Goal: Information Seeking & Learning: Learn about a topic

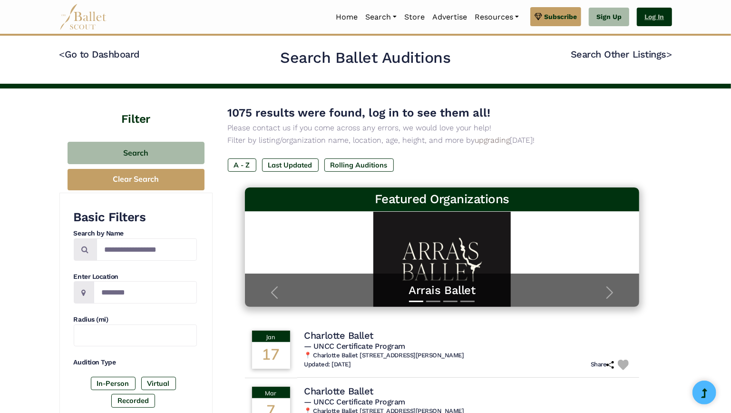
click at [649, 18] on link "Log In" at bounding box center [654, 17] width 35 height 19
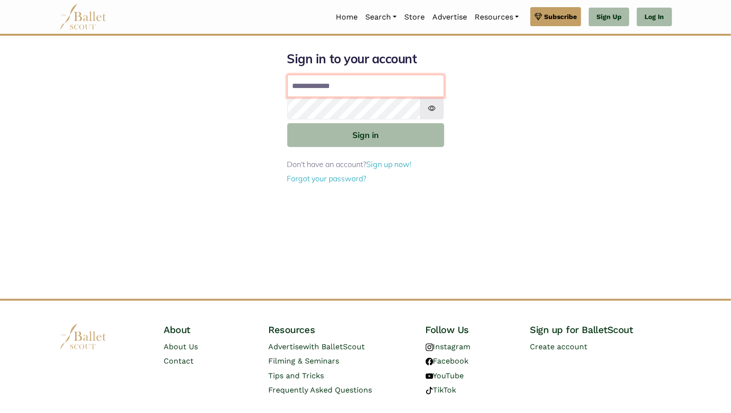
type input "**********"
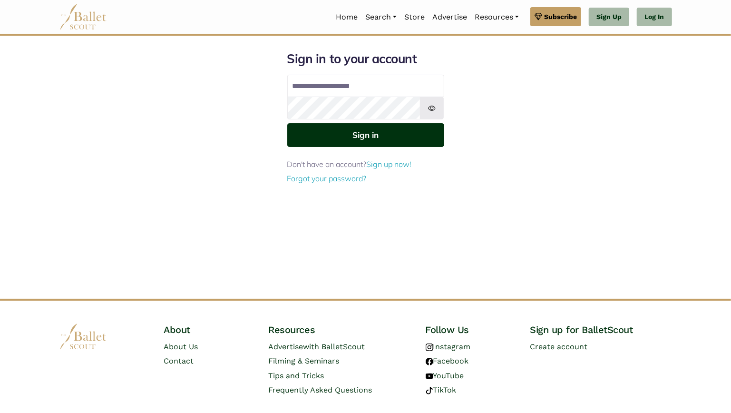
click at [398, 134] on button "Sign in" at bounding box center [365, 134] width 157 height 23
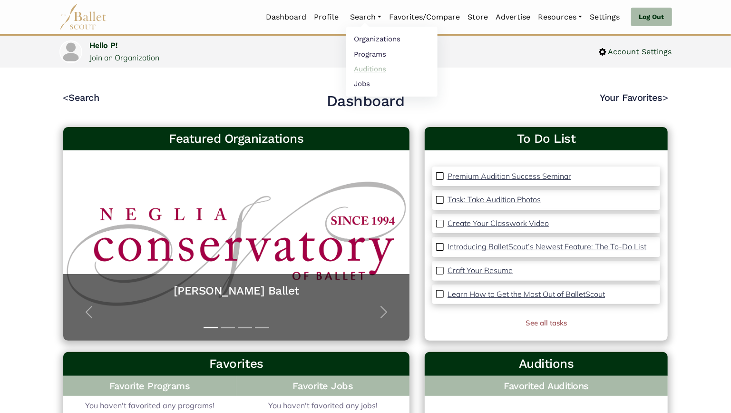
click at [353, 71] on link "Auditions" at bounding box center [391, 68] width 91 height 15
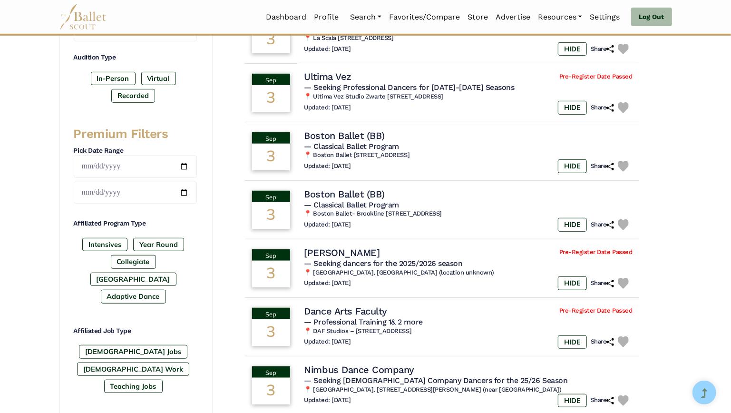
scroll to position [304, 0]
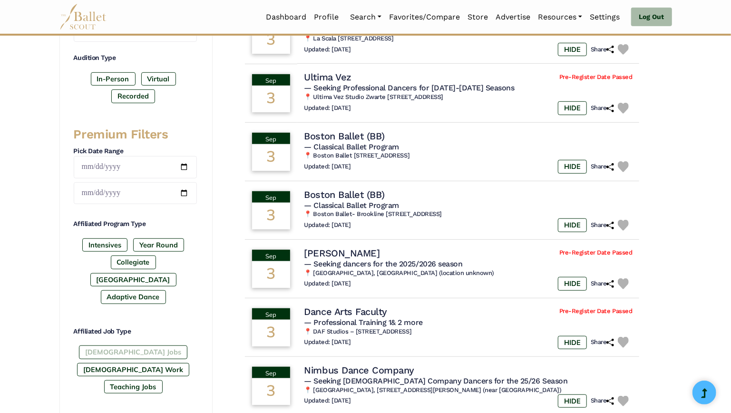
click at [118, 359] on label "[DEMOGRAPHIC_DATA] Jobs" at bounding box center [133, 351] width 108 height 13
click at [172, 358] on div "Affiliated Job Type Full-Time Jobs Gig Work Teaching Jobs" at bounding box center [135, 362] width 123 height 71
click at [172, 366] on label "[DEMOGRAPHIC_DATA] Work" at bounding box center [133, 369] width 112 height 13
click at [153, 381] on label "Teaching Jobs" at bounding box center [133, 386] width 59 height 13
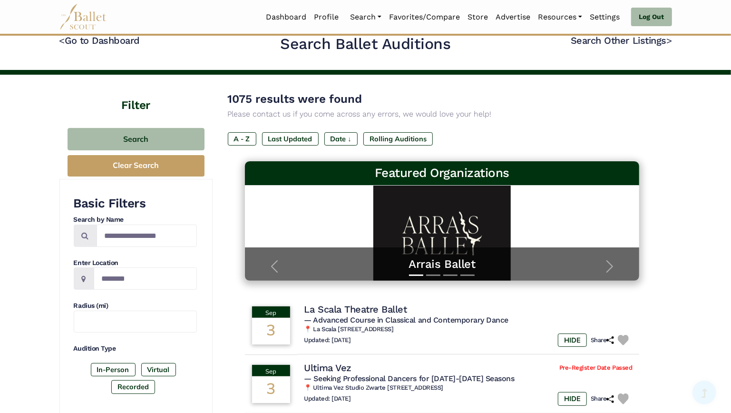
scroll to position [2, 0]
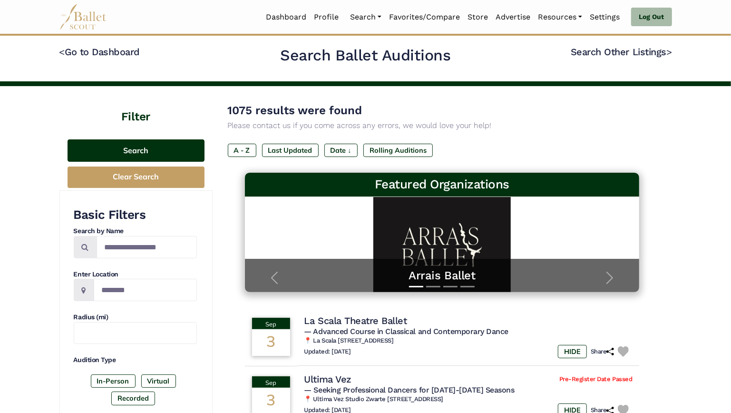
click at [160, 153] on button "Search" at bounding box center [136, 150] width 137 height 22
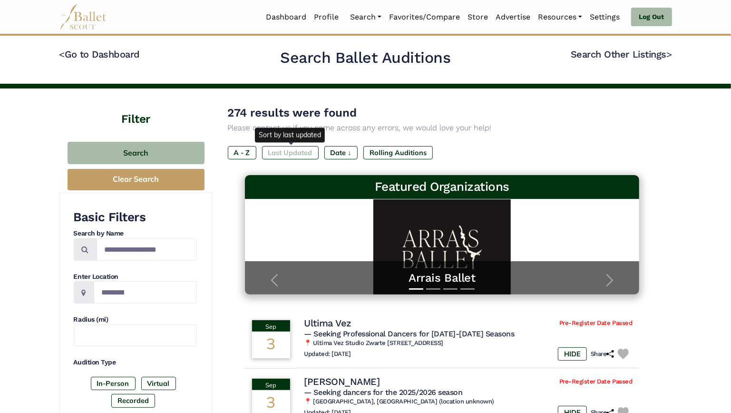
click at [290, 153] on label "Last Updated" at bounding box center [290, 152] width 57 height 13
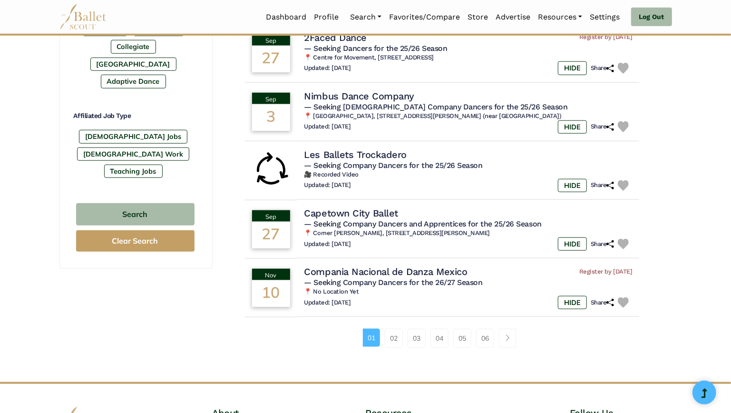
scroll to position [520, 0]
click at [394, 338] on link "02" at bounding box center [394, 337] width 18 height 19
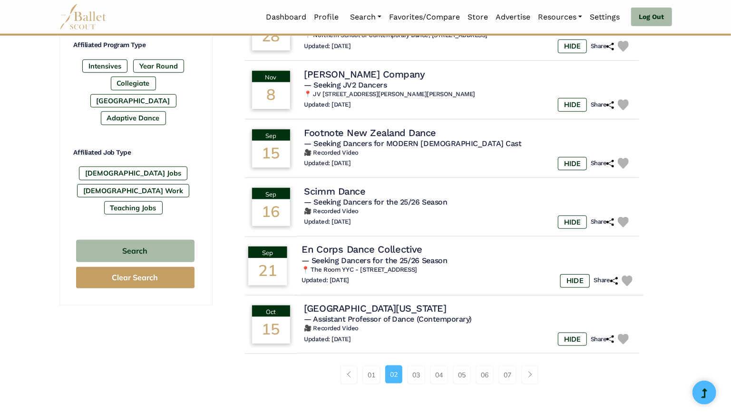
scroll to position [485, 0]
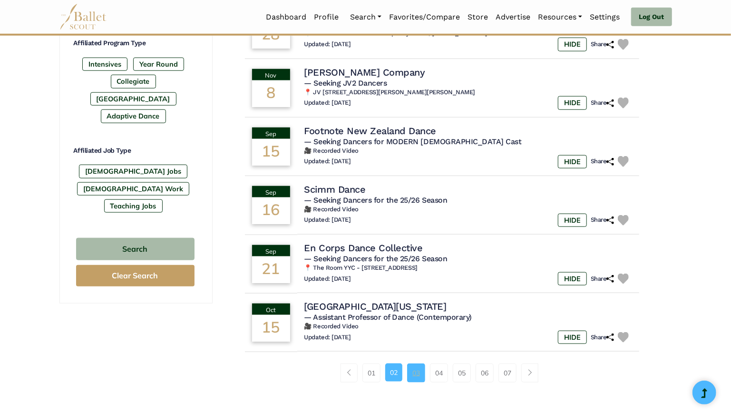
click at [415, 377] on link "03" at bounding box center [416, 372] width 18 height 19
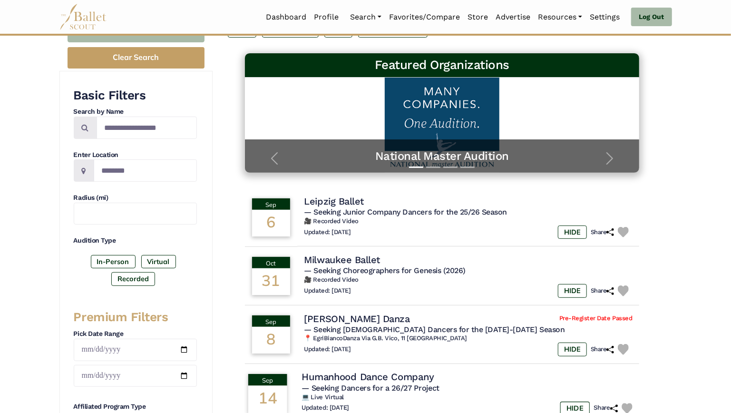
scroll to position [197, 0]
